Goal: Task Accomplishment & Management: Use online tool/utility

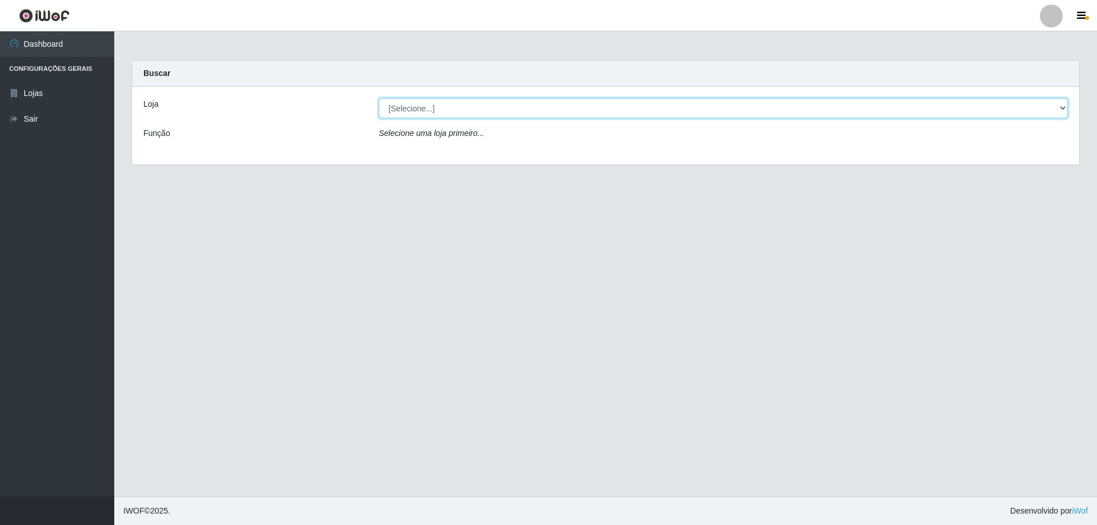
click at [452, 113] on select "[Selecione...] Atacado Vem - [STREET_ADDRESS]" at bounding box center [723, 108] width 689 height 20
select select "449"
click at [379, 98] on select "[Selecione...] Atacado Vem - [STREET_ADDRESS]" at bounding box center [723, 108] width 689 height 20
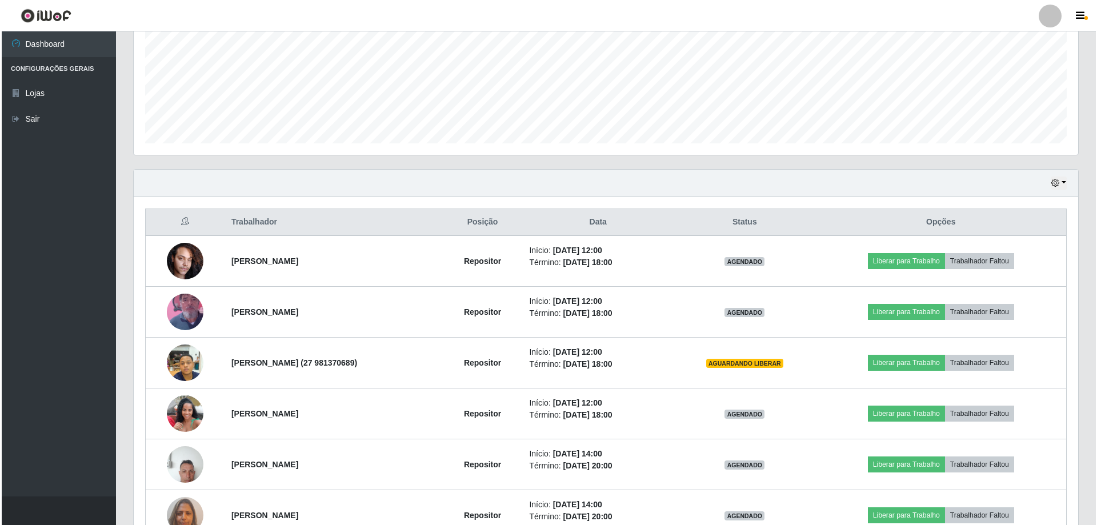
scroll to position [286, 0]
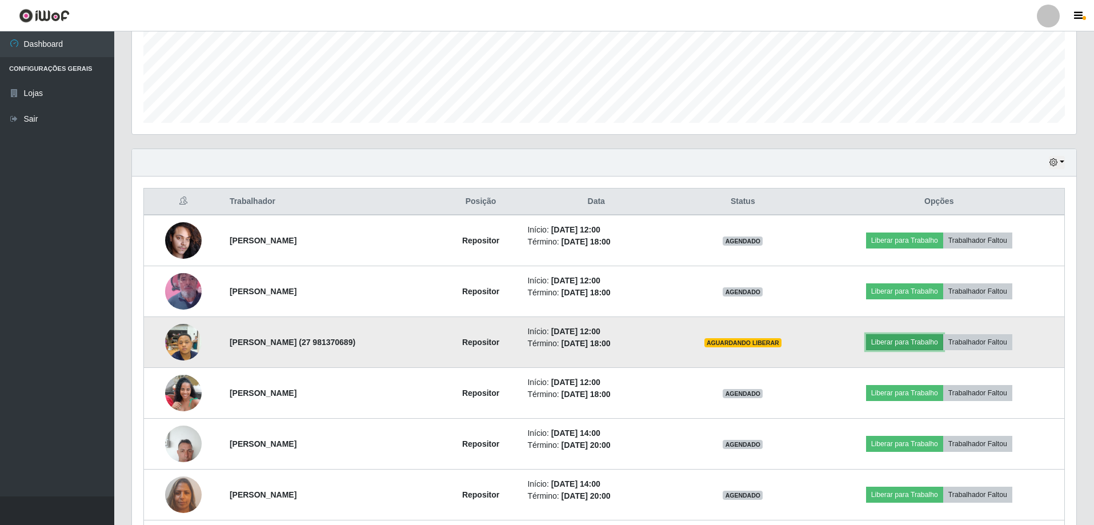
click at [903, 344] on button "Liberar para Trabalho" at bounding box center [904, 342] width 77 height 16
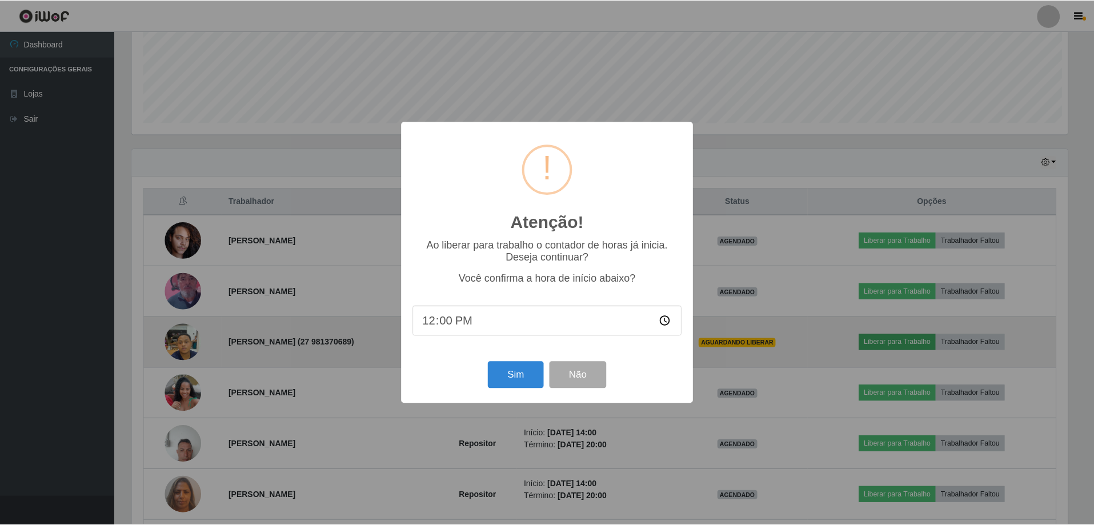
scroll to position [237, 938]
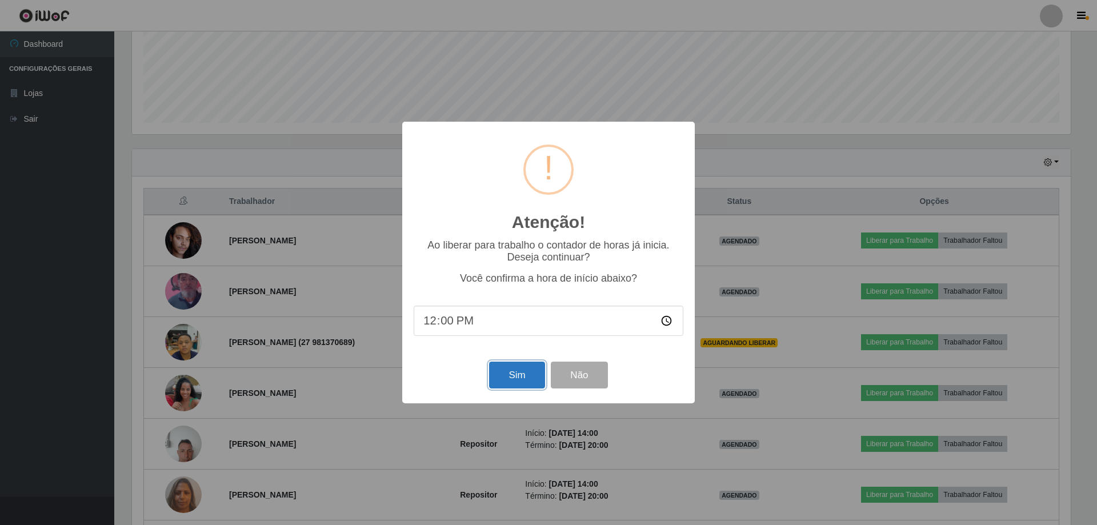
click at [511, 378] on button "Sim" at bounding box center [516, 375] width 55 height 27
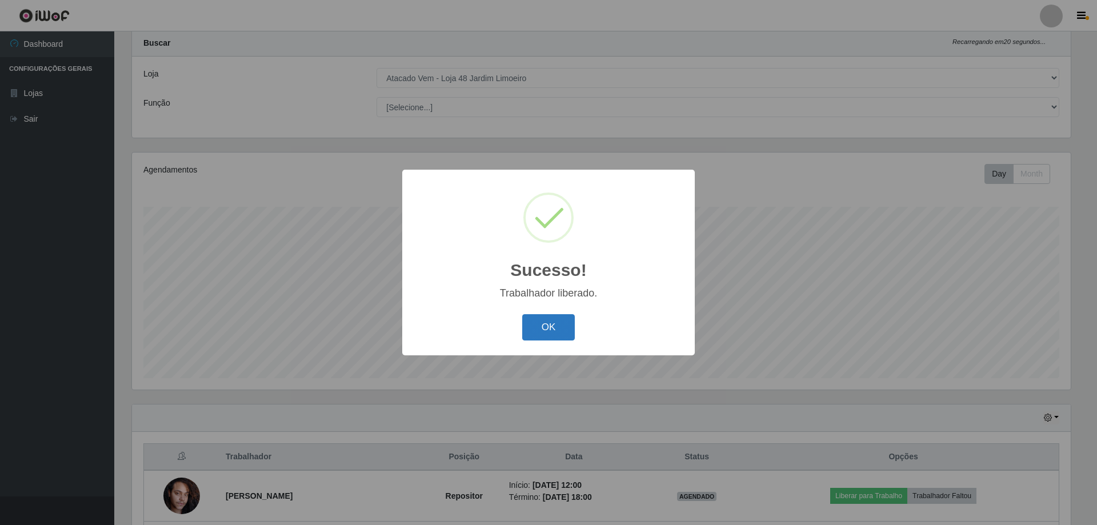
click at [557, 333] on button "OK" at bounding box center [548, 327] width 53 height 27
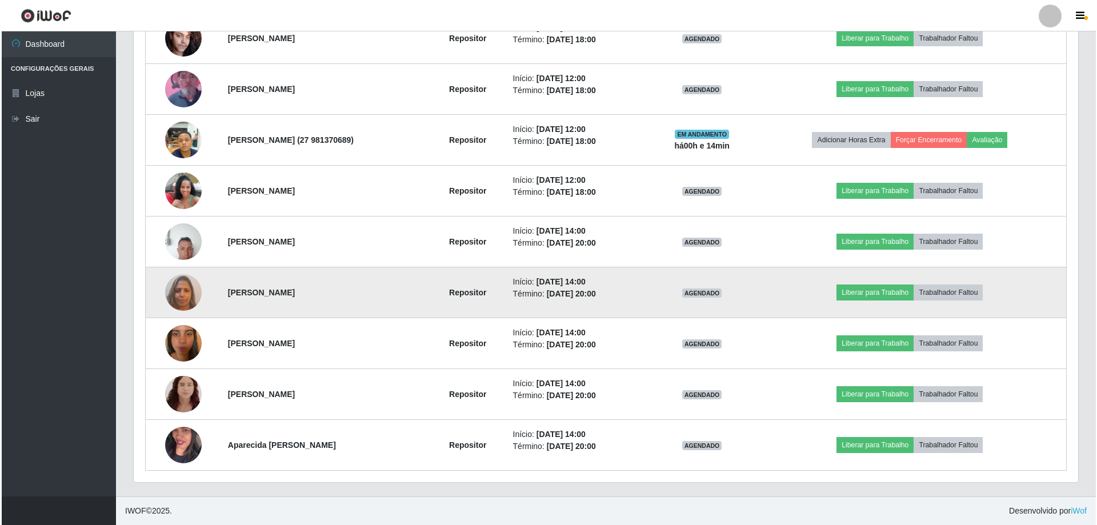
scroll to position [316, 0]
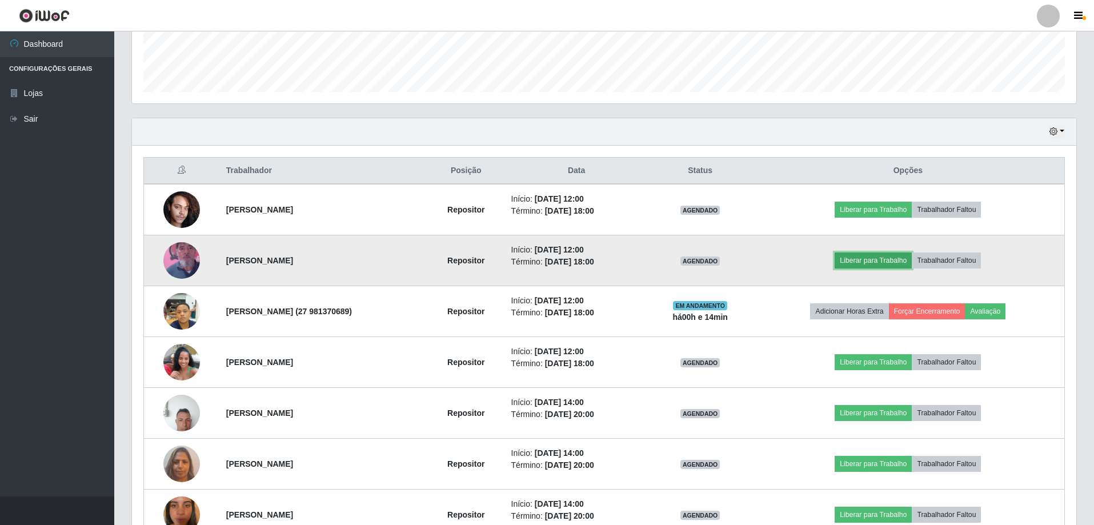
click at [877, 259] on button "Liberar para Trabalho" at bounding box center [872, 260] width 77 height 16
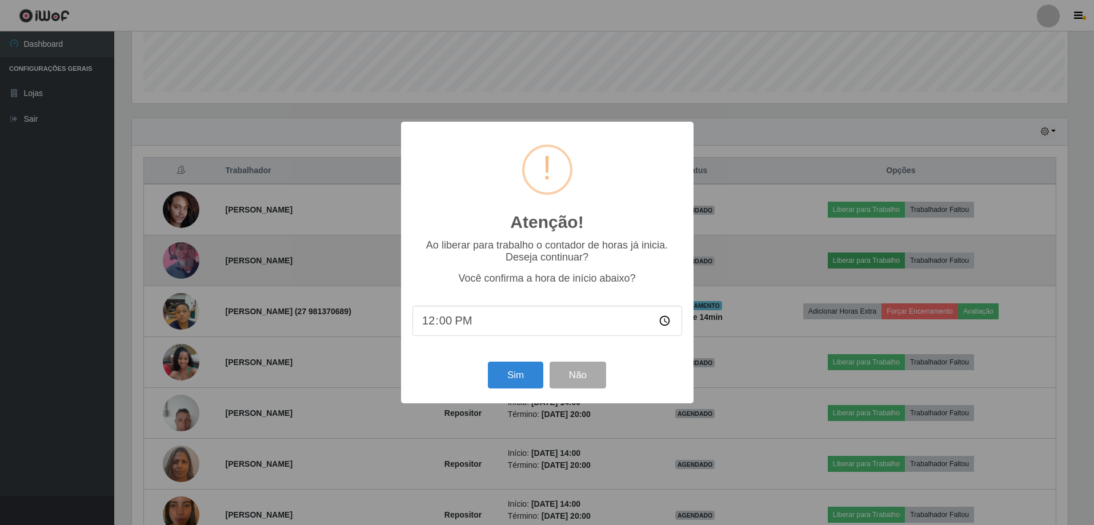
scroll to position [237, 938]
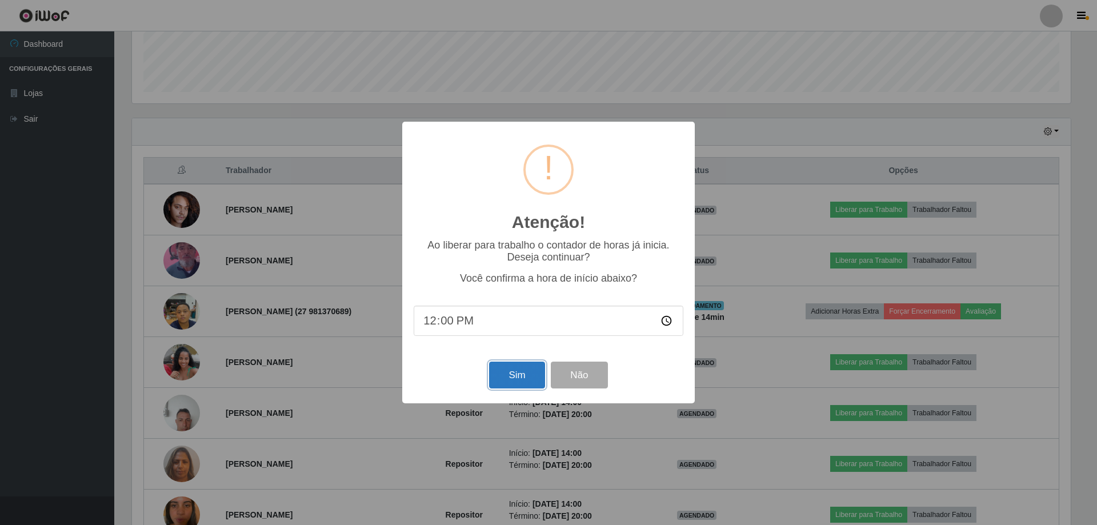
click at [516, 376] on button "Sim" at bounding box center [516, 375] width 55 height 27
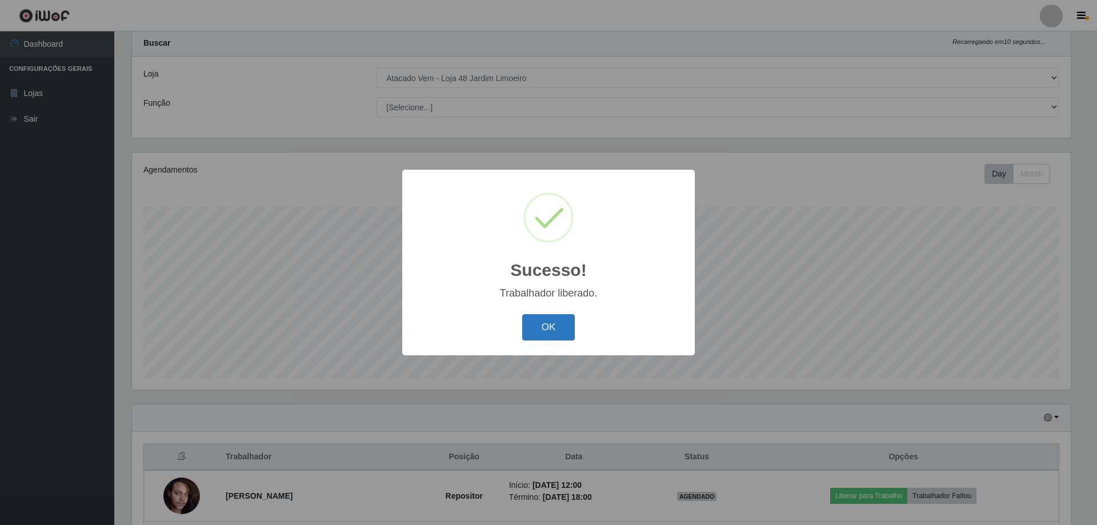
click at [564, 326] on button "OK" at bounding box center [548, 327] width 53 height 27
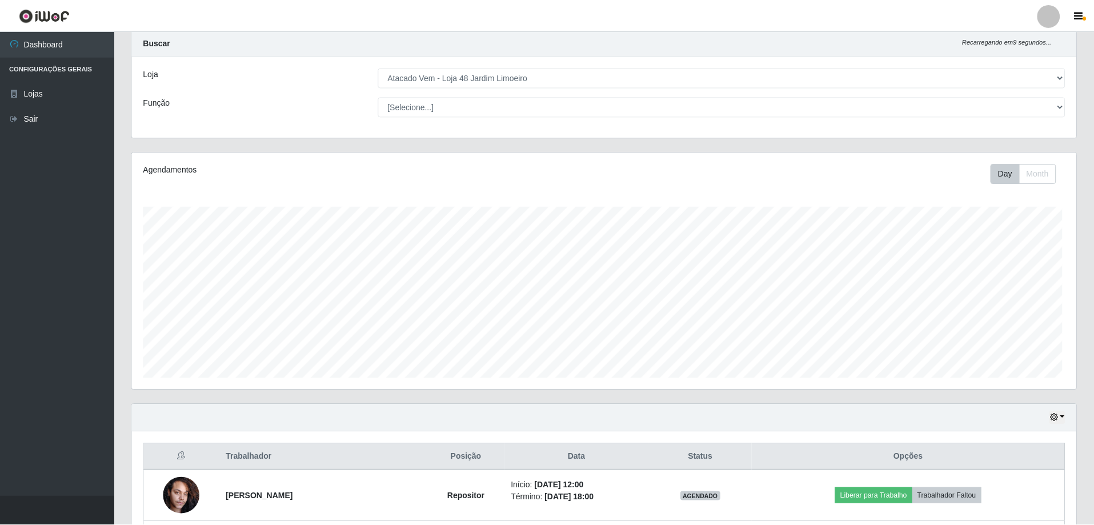
scroll to position [237, 944]
